Goal: Use online tool/utility: Utilize a website feature to perform a specific function

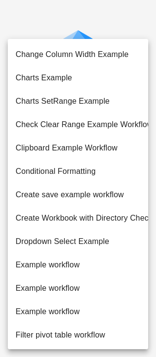
click at [61, 148] on body "APPRENTICE AI Hello Editor ! Logout No workflows available Find Date Cells - Fl…" at bounding box center [78, 178] width 156 height 357
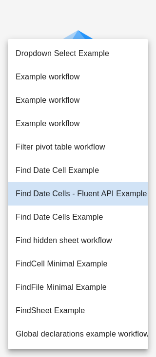
click at [58, 77] on li "Example workflow" at bounding box center [78, 76] width 140 height 23
type input "**"
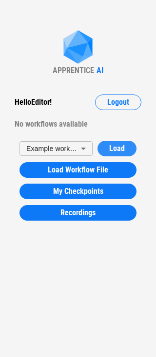
click at [110, 147] on span "Load" at bounding box center [117, 149] width 16 height 8
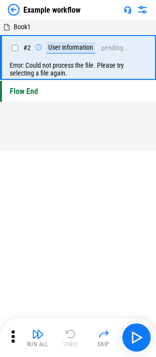
click at [11, 9] on img at bounding box center [14, 10] width 12 height 12
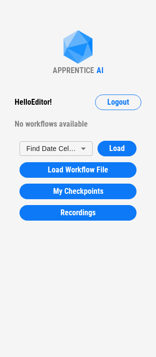
click at [54, 144] on body "APPRENTICE AI Hello Editor ! Logout No workflows available Find Date Cells - Fl…" at bounding box center [78, 178] width 156 height 357
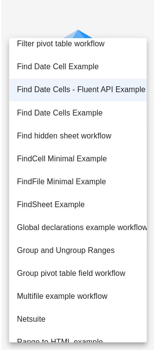
scroll to position [423, 0]
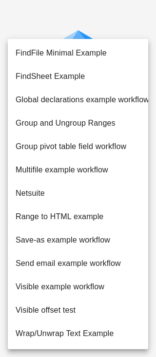
click at [46, 268] on li "Send email example workflow" at bounding box center [78, 263] width 140 height 23
type input "*"
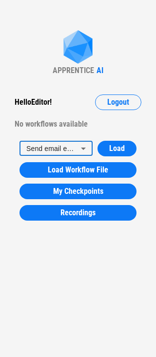
click at [114, 138] on div "Send email example workflow * ​ Load Load Workflow File My Checkpoints Recordin…" at bounding box center [78, 181] width 146 height 90
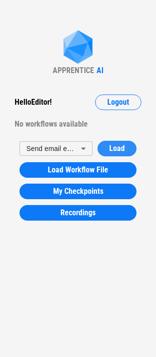
click at [113, 147] on span "Load" at bounding box center [117, 149] width 16 height 8
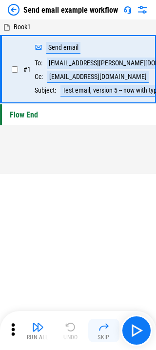
click at [101, 328] on img "button" at bounding box center [104, 327] width 12 height 12
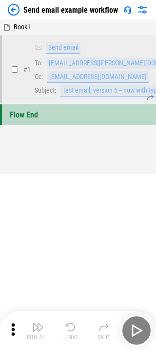
click at [11, 11] on img at bounding box center [14, 10] width 12 height 12
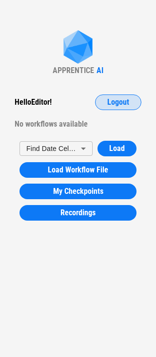
click at [121, 102] on span "Logout" at bounding box center [118, 102] width 22 height 8
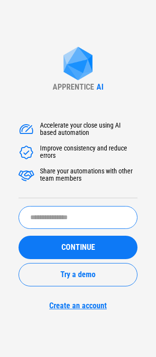
click at [71, 220] on input "text" at bounding box center [78, 217] width 119 height 23
type input "******"
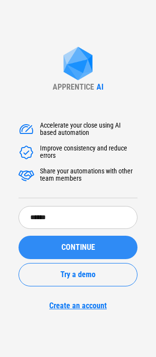
click at [79, 249] on span "CONTINUE" at bounding box center [78, 248] width 34 height 8
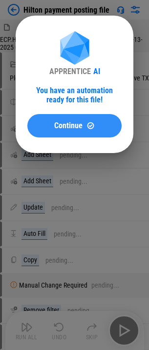
click at [76, 123] on span "Continue" at bounding box center [68, 126] width 28 height 8
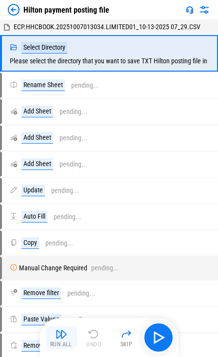
click at [62, 336] on img "button" at bounding box center [62, 334] width 12 height 12
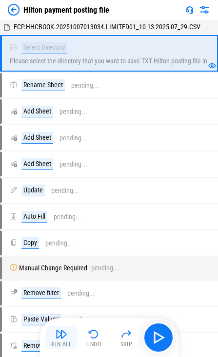
click at [59, 338] on img "button" at bounding box center [62, 334] width 12 height 12
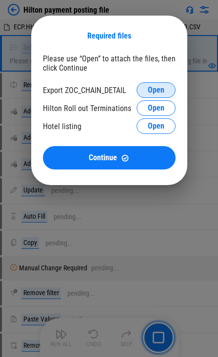
click at [153, 89] on span "Open" at bounding box center [156, 90] width 17 height 8
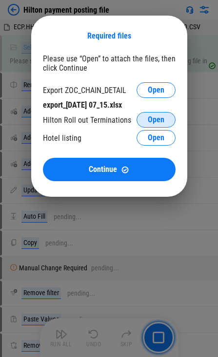
click at [154, 118] on span "Open" at bounding box center [156, 120] width 17 height 8
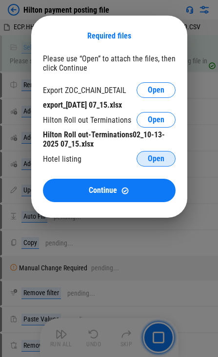
click at [150, 157] on span "Open" at bounding box center [156, 159] width 17 height 8
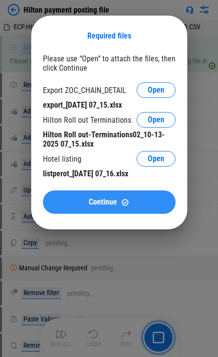
click at [112, 199] on span "Continue" at bounding box center [103, 202] width 28 height 8
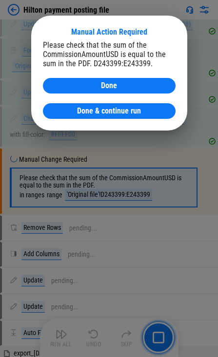
scroll to position [717, 0]
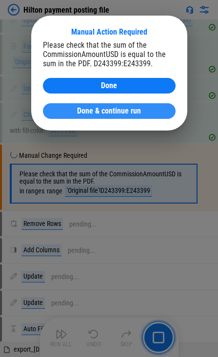
click at [110, 110] on span "Done & continue run" at bounding box center [109, 111] width 64 height 8
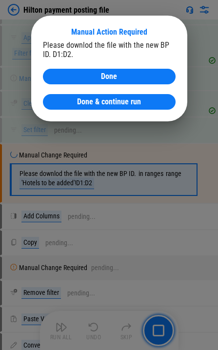
scroll to position [2308, 0]
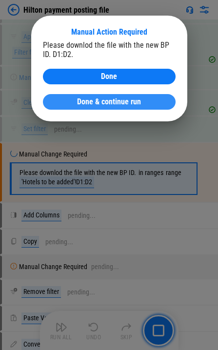
click at [116, 100] on span "Done & continue run" at bounding box center [109, 102] width 64 height 8
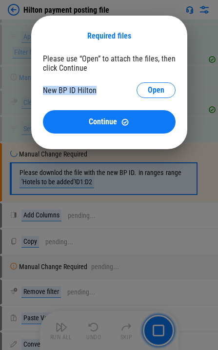
drag, startPoint x: 98, startPoint y: 90, endPoint x: 44, endPoint y: 93, distance: 54.2
click at [44, 93] on div "New BP ID Hilton Open" at bounding box center [109, 90] width 133 height 16
copy div "New BP ID Hilton"
click at [143, 94] on button "Open" at bounding box center [155, 90] width 39 height 16
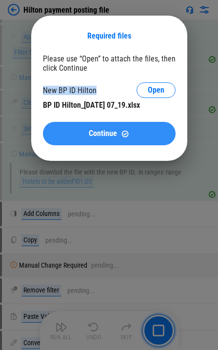
click at [107, 135] on span "Continue" at bounding box center [103, 134] width 28 height 8
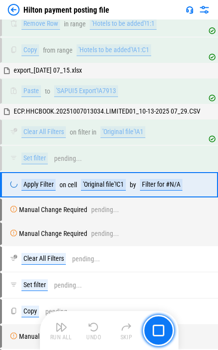
scroll to position [2893, 0]
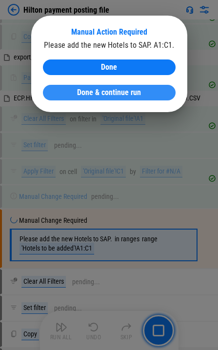
click at [116, 92] on span "Done & continue run" at bounding box center [109, 93] width 64 height 8
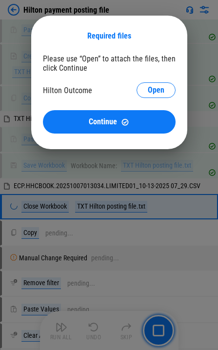
scroll to position [3411, 0]
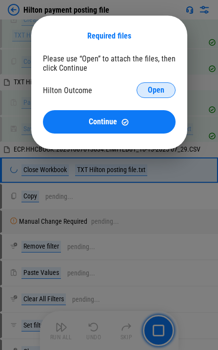
click at [148, 92] on span "Open" at bounding box center [156, 90] width 17 height 8
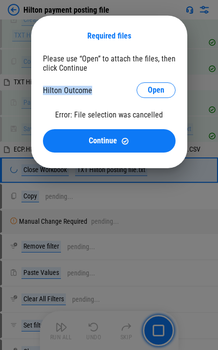
drag, startPoint x: 96, startPoint y: 87, endPoint x: 43, endPoint y: 91, distance: 53.2
click at [43, 91] on div "Hilton Outcome Open" at bounding box center [109, 90] width 133 height 16
copy div "Hilton Outcome"
click at [147, 91] on button "Open" at bounding box center [155, 90] width 39 height 16
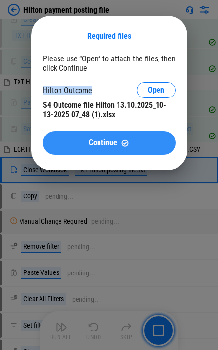
click at [82, 140] on div "Continue" at bounding box center [109, 143] width 109 height 8
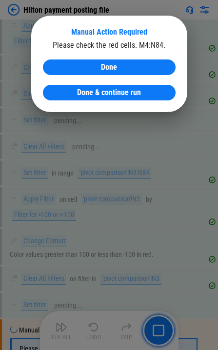
scroll to position [4714, 0]
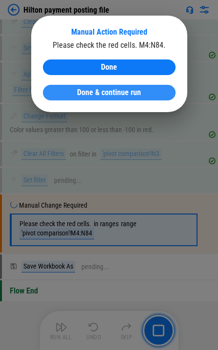
click at [81, 92] on span "Done & continue run" at bounding box center [109, 93] width 64 height 8
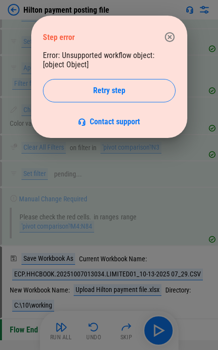
drag, startPoint x: 171, startPoint y: 36, endPoint x: 150, endPoint y: 28, distance: 22.2
click at [155, 36] on icon "button" at bounding box center [169, 37] width 10 height 10
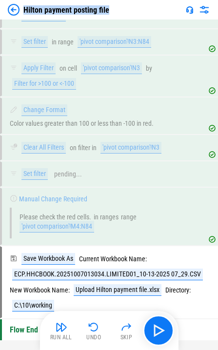
drag, startPoint x: 112, startPoint y: 9, endPoint x: 25, endPoint y: 7, distance: 87.3
click at [25, 7] on div "Hilton payment posting file" at bounding box center [109, 9] width 218 height 19
copy div "Hilton payment posting file"
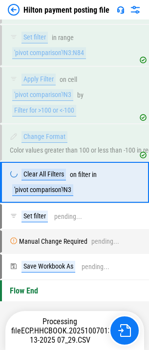
scroll to position [6248, 0]
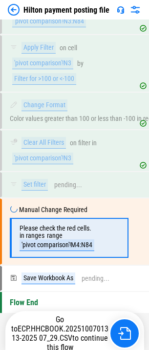
scroll to position [6291, 0]
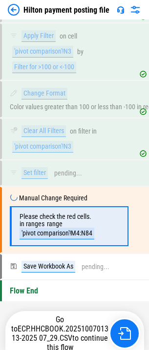
scroll to position [6291, 0]
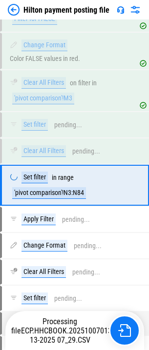
scroll to position [6118, 0]
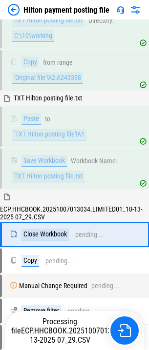
scroll to position [4390, 0]
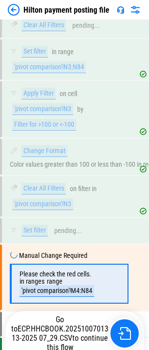
scroll to position [6291, 0]
